Goal: Information Seeking & Learning: Learn about a topic

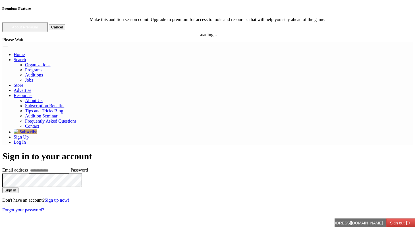
click at [69, 168] on input "Email address" at bounding box center [49, 171] width 40 height 6
click at [69, 168] on input "**********" at bounding box center [49, 171] width 40 height 6
type input "**********"
click at [2, 187] on button "Sign in" at bounding box center [10, 190] width 16 height 6
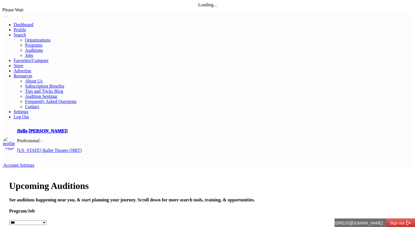
select select "*"
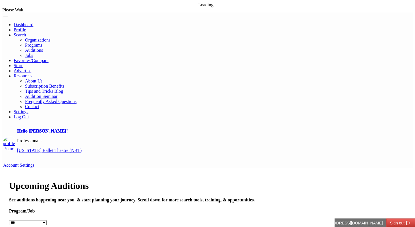
click at [204, 197] on h4 "See auditions happening near you, & start planning your journey. Scroll down fo…" at bounding box center [207, 199] width 397 height 5
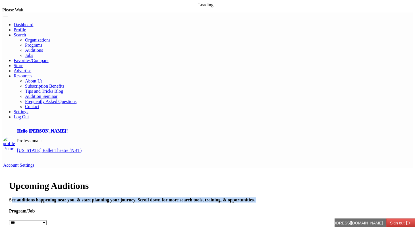
click at [204, 197] on h4 "See auditions happening near you, & start planning your journey. Scroll down fo…" at bounding box center [207, 199] width 397 height 5
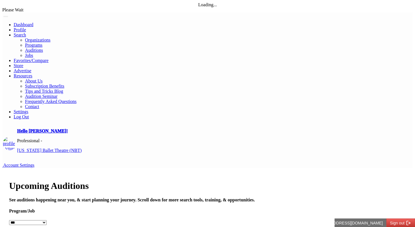
click at [205, 181] on h1 "Upcoming Auditions" at bounding box center [207, 186] width 397 height 11
click at [195, 197] on h4 "See auditions happening near you, & start planning your journey. Scroll down fo…" at bounding box center [207, 199] width 397 height 5
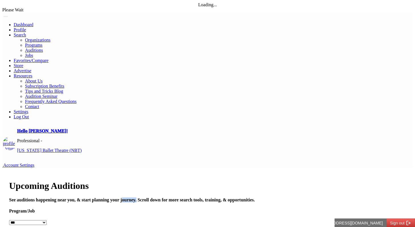
click at [195, 197] on h4 "See auditions happening near you, & start planning your journey. Scroll down fo…" at bounding box center [207, 199] width 397 height 5
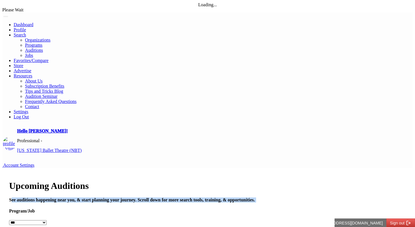
click at [195, 197] on h4 "See auditions happening near you, & start planning your journey. Scroll down fo…" at bounding box center [207, 199] width 397 height 5
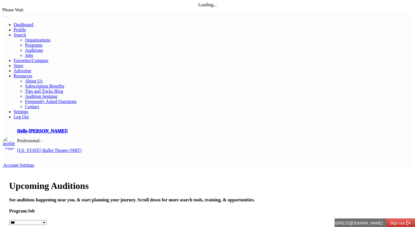
click at [194, 197] on h4 "See auditions happening near you, & start planning your journey. Scroll down fo…" at bounding box center [207, 199] width 397 height 5
drag, startPoint x: 187, startPoint y: 103, endPoint x: 244, endPoint y: 104, distance: 56.9
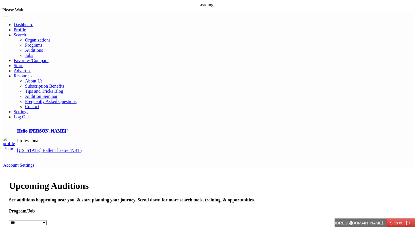
drag, startPoint x: 170, startPoint y: 105, endPoint x: 251, endPoint y: 105, distance: 81.3
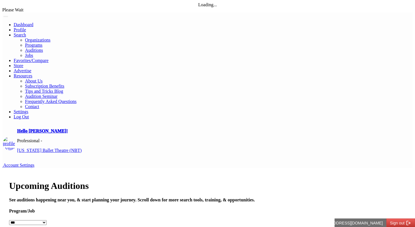
drag, startPoint x: 170, startPoint y: 102, endPoint x: 258, endPoint y: 97, distance: 88.3
drag, startPoint x: 249, startPoint y: 102, endPoint x: 158, endPoint y: 103, distance: 90.4
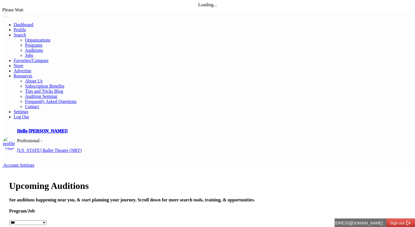
drag, startPoint x: 158, startPoint y: 103, endPoint x: 249, endPoint y: 100, distance: 90.8
drag, startPoint x: 249, startPoint y: 100, endPoint x: 163, endPoint y: 102, distance: 85.6
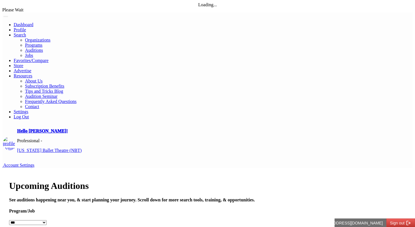
drag, startPoint x: 163, startPoint y: 102, endPoint x: 251, endPoint y: 110, distance: 88.5
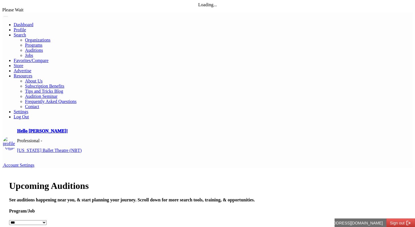
select select
click at [47, 220] on select "**********" at bounding box center [28, 222] width 38 height 5
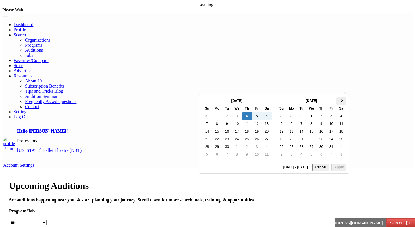
click at [340, 100] on span at bounding box center [341, 100] width 3 height 3
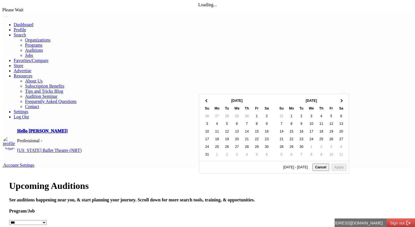
click at [340, 100] on span at bounding box center [341, 100] width 3 height 3
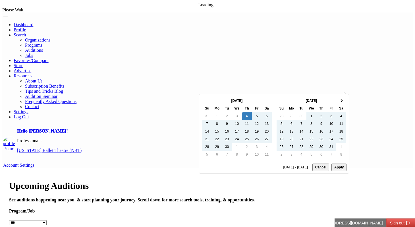
type input "**********"
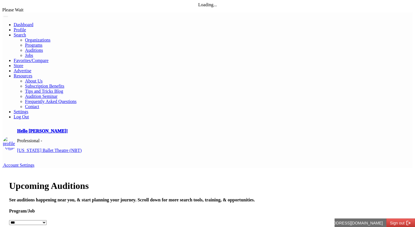
type input "*"
type input "****"
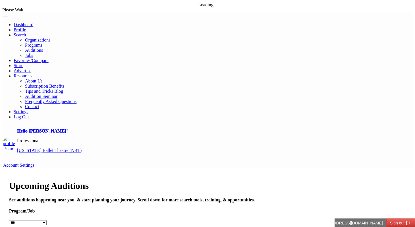
click at [222, 197] on h4 "See auditions happening near you, & start planning your journey. Scroll down fo…" at bounding box center [207, 199] width 397 height 5
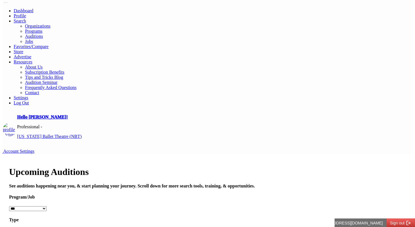
scroll to position [14, 0]
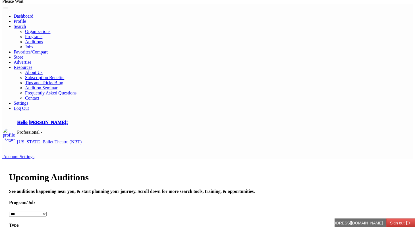
scroll to position [6, 0]
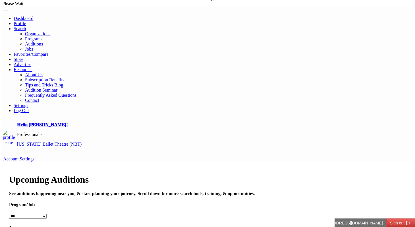
click at [214, 191] on h4 "See auditions happening near you, & start planning your journey. Scroll down fo…" at bounding box center [207, 193] width 397 height 5
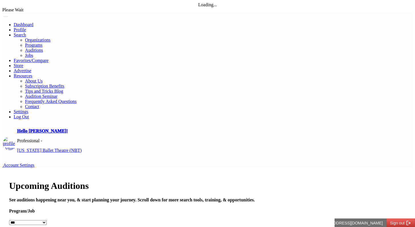
click at [47, 220] on select "**********" at bounding box center [28, 222] width 38 height 5
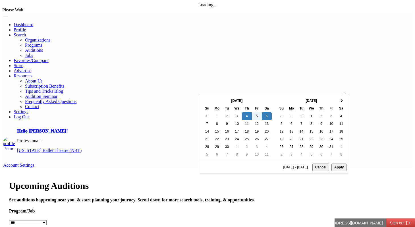
click at [306, 181] on h1 "Upcoming Auditions" at bounding box center [207, 186] width 397 height 11
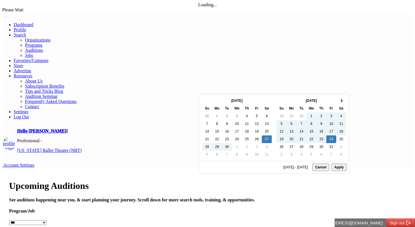
type input "**********"
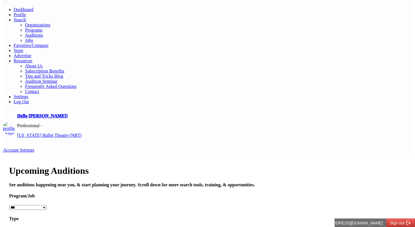
scroll to position [5, 0]
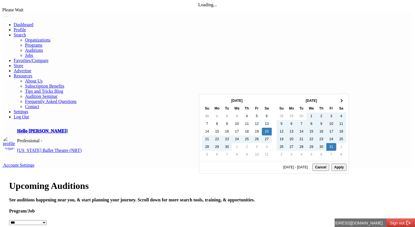
type input "**********"
click at [382, 197] on h4 "See auditions happening near you, & start planning your journey. Scroll down fo…" at bounding box center [207, 199] width 397 height 5
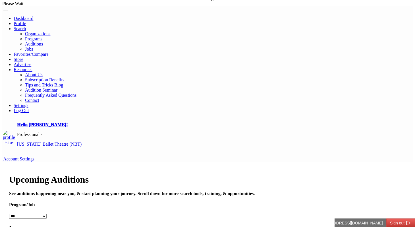
scroll to position [1, 0]
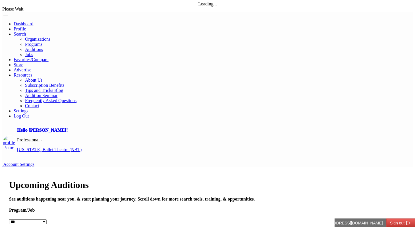
click at [47, 219] on select "**********" at bounding box center [28, 221] width 38 height 5
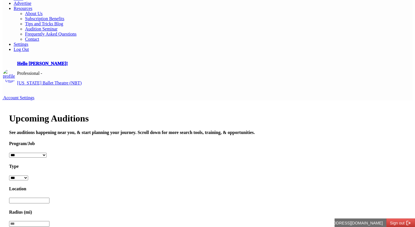
scroll to position [66, 0]
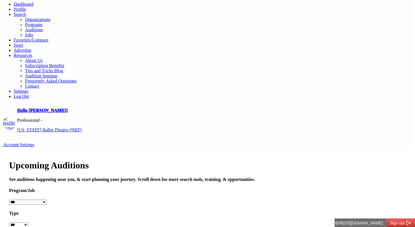
scroll to position [11, 0]
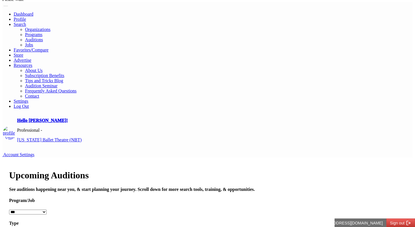
drag, startPoint x: 20, startPoint y: 90, endPoint x: 162, endPoint y: 108, distance: 143.0
drag, startPoint x: 162, startPoint y: 108, endPoint x: 8, endPoint y: 99, distance: 154.7
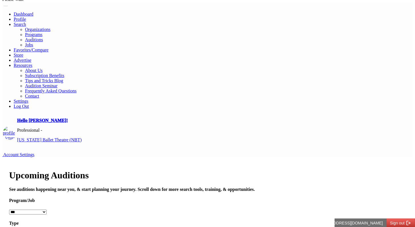
drag, startPoint x: 8, startPoint y: 99, endPoint x: 182, endPoint y: 160, distance: 184.5
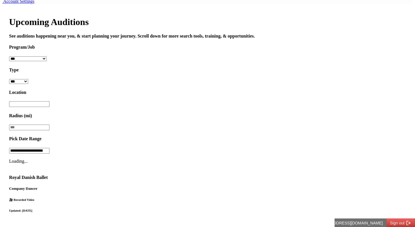
scroll to position [164, 0]
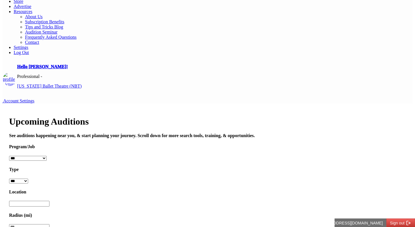
scroll to position [0, 0]
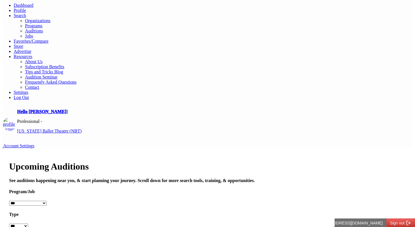
scroll to position [19, 0]
click at [47, 201] on select "**********" at bounding box center [28, 203] width 38 height 5
select select "**"
click at [29, 201] on select "**********" at bounding box center [28, 203] width 38 height 5
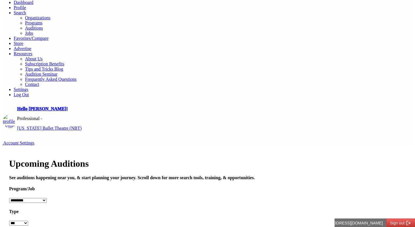
scroll to position [2, 0]
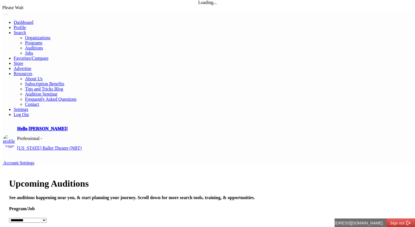
click at [43, 45] on link "Auditions" at bounding box center [34, 47] width 18 height 5
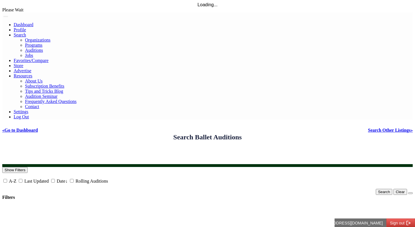
click at [146, 13] on nav "Dashboard Profile Search Organizations Programs Auditions Jobs" at bounding box center [207, 66] width 411 height 107
click at [33, 22] on link "Dashboard" at bounding box center [24, 24] width 20 height 5
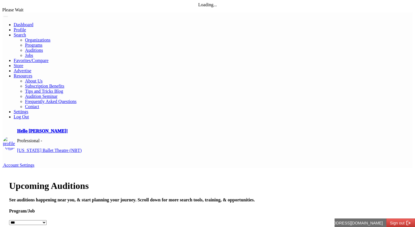
click at [43, 48] on link "Auditions" at bounding box center [34, 50] width 18 height 5
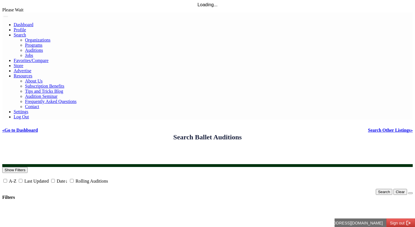
click at [43, 48] on link "Auditions" at bounding box center [34, 50] width 18 height 5
click at [33, 22] on link "Dashboard" at bounding box center [24, 24] width 20 height 5
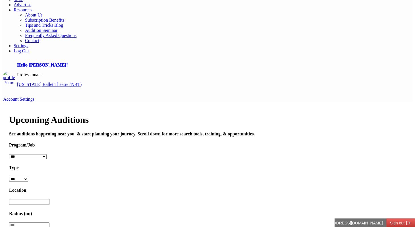
scroll to position [73, 0]
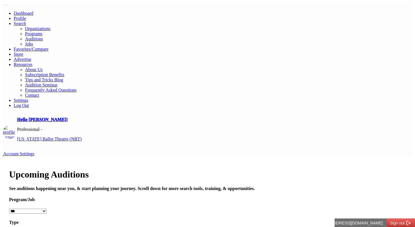
scroll to position [11, 0]
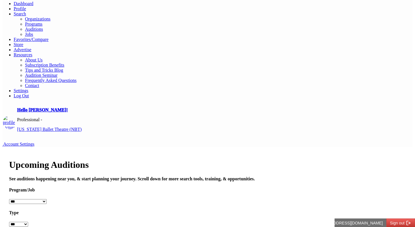
scroll to position [25, 0]
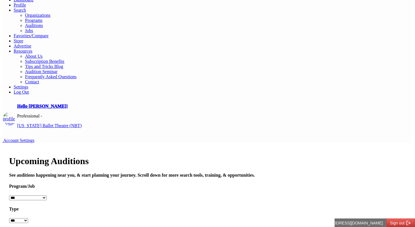
drag, startPoint x: 93, startPoint y: 92, endPoint x: 55, endPoint y: 93, distance: 38.1
drag, startPoint x: 55, startPoint y: 93, endPoint x: 91, endPoint y: 94, distance: 36.1
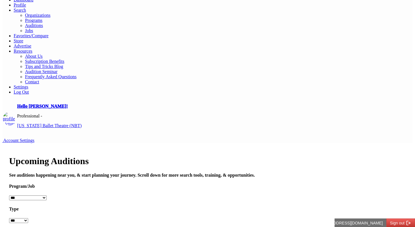
drag, startPoint x: 92, startPoint y: 94, endPoint x: 72, endPoint y: 93, distance: 19.6
drag, startPoint x: 96, startPoint y: 93, endPoint x: 72, endPoint y: 93, distance: 24.7
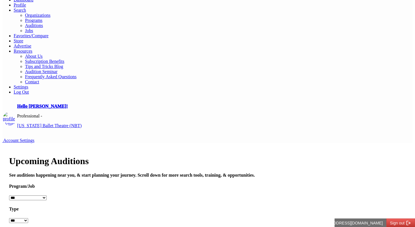
drag, startPoint x: 94, startPoint y: 92, endPoint x: 72, endPoint y: 90, distance: 21.9
click at [42, 23] on link "Programs" at bounding box center [33, 20] width 17 height 5
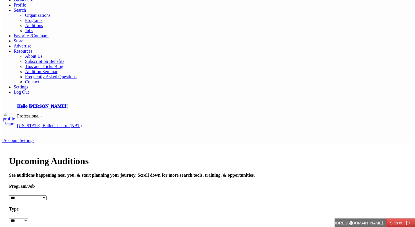
click at [42, 23] on link "Programs" at bounding box center [33, 20] width 17 height 5
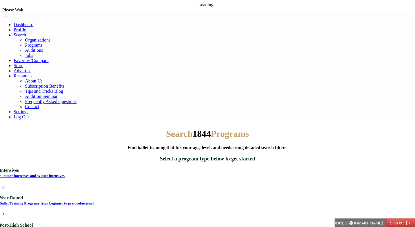
click at [43, 48] on link "Auditions" at bounding box center [34, 50] width 18 height 5
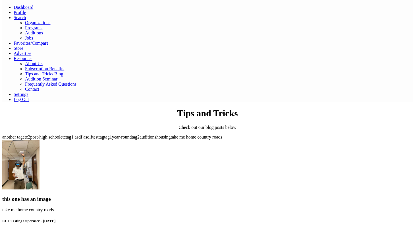
scroll to position [12, 0]
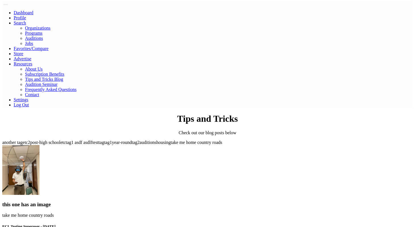
click at [100, 213] on div "take me home country roads" at bounding box center [207, 215] width 411 height 5
click at [103, 201] on h3 "this one has an image" at bounding box center [207, 204] width 411 height 6
click at [40, 145] on img at bounding box center [20, 170] width 37 height 50
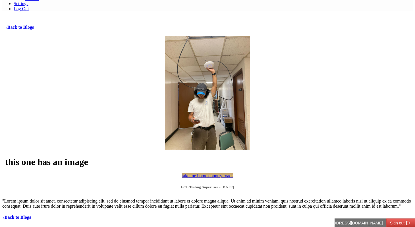
scroll to position [139, 0]
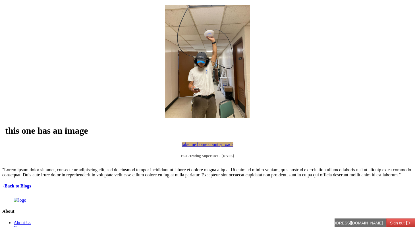
click at [136, 167] on div ""Lorem ipsum dolor sit amet, consectetur adipiscing elit, sed do eiusmod tempor…" at bounding box center [207, 172] width 411 height 10
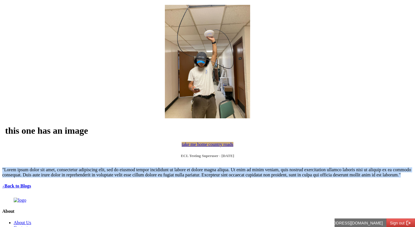
click at [136, 167] on div ""Lorem ipsum dolor sit amet, consectetur adipiscing elit, sed do eiusmod tempor…" at bounding box center [207, 172] width 411 height 10
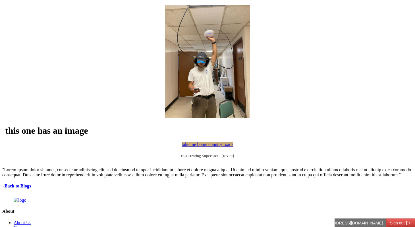
click at [187, 167] on div ""Lorem ipsum dolor sit amet, consectetur adipiscing elit, sed do eiusmod tempor…" at bounding box center [207, 172] width 411 height 10
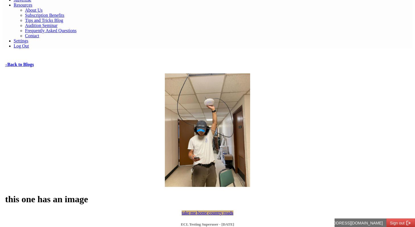
scroll to position [0, 0]
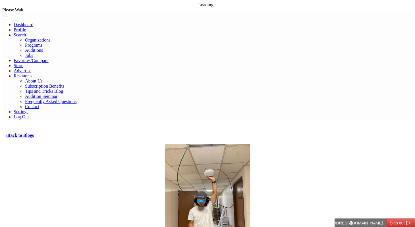
click at [33, 22] on link "Dashboard" at bounding box center [24, 24] width 20 height 5
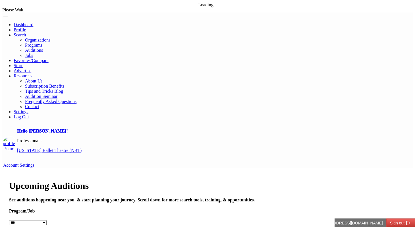
drag, startPoint x: 144, startPoint y: 52, endPoint x: 378, endPoint y: 67, distance: 234.5
click at [378, 181] on div "Upcoming Auditions See auditions happening near you, & start planning your jour…" at bounding box center [207, 192] width 397 height 22
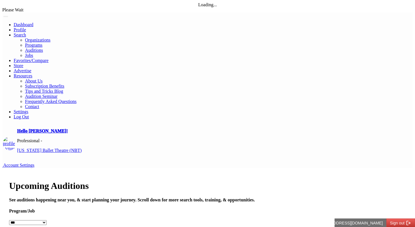
click at [378, 197] on h4 "See auditions happening near you, & start planning your journey. Scroll down fo…" at bounding box center [207, 199] width 397 height 5
